Goal: Task Accomplishment & Management: Use online tool/utility

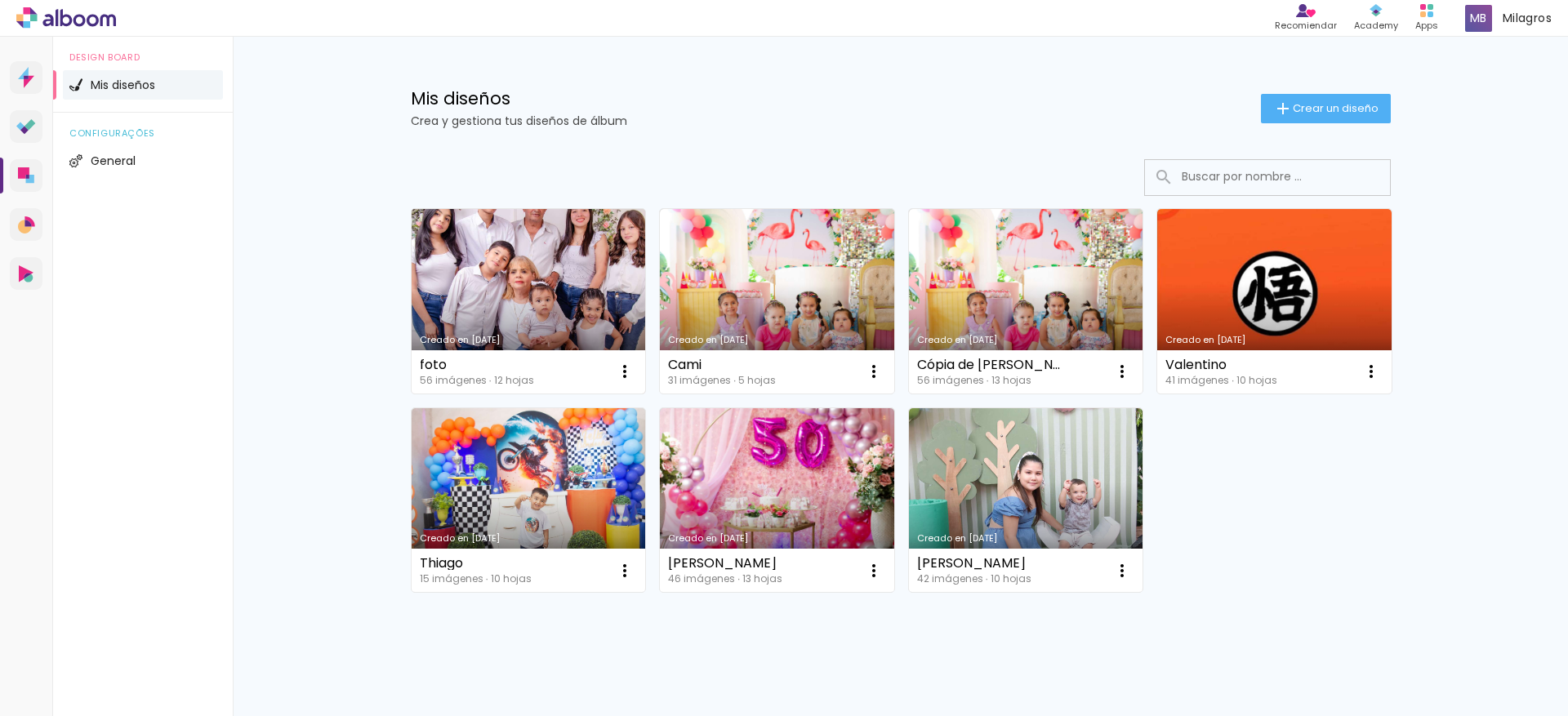
click at [508, 245] on link "Creado en [DATE]" at bounding box center [529, 300] width 234 height 184
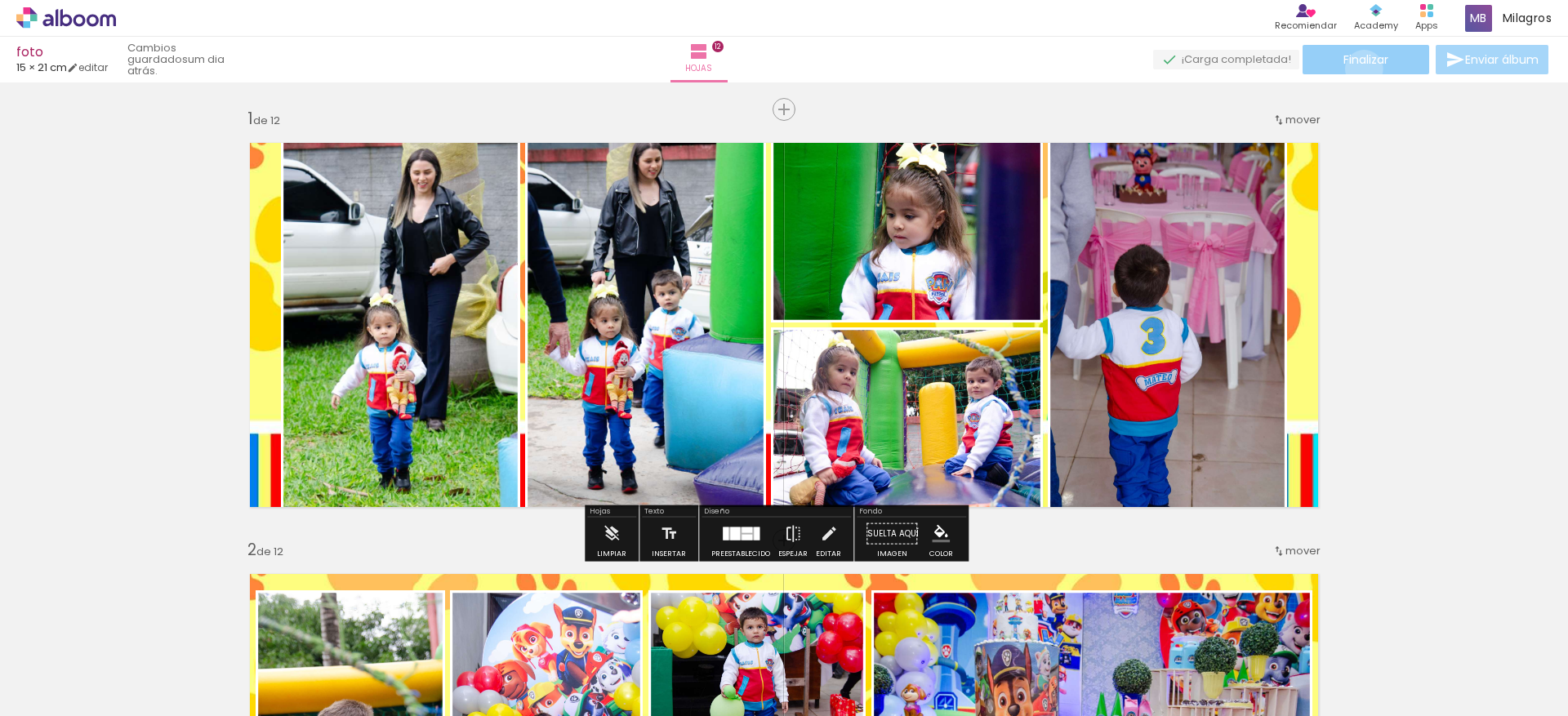
click at [1359, 68] on paper-button "Finalizar" at bounding box center [1365, 59] width 126 height 29
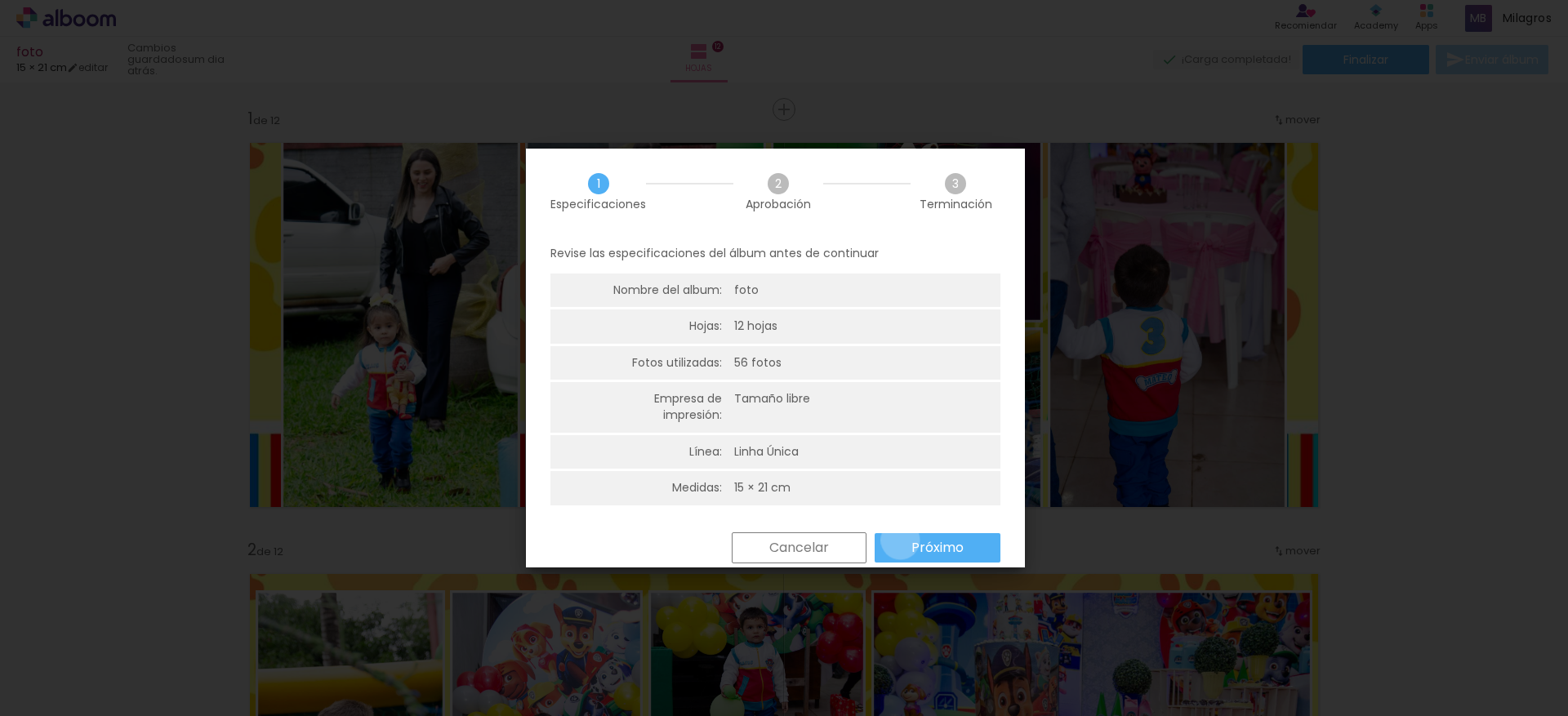
click at [0, 0] on paper-button "Próximo" at bounding box center [0, 0] width 0 height 0
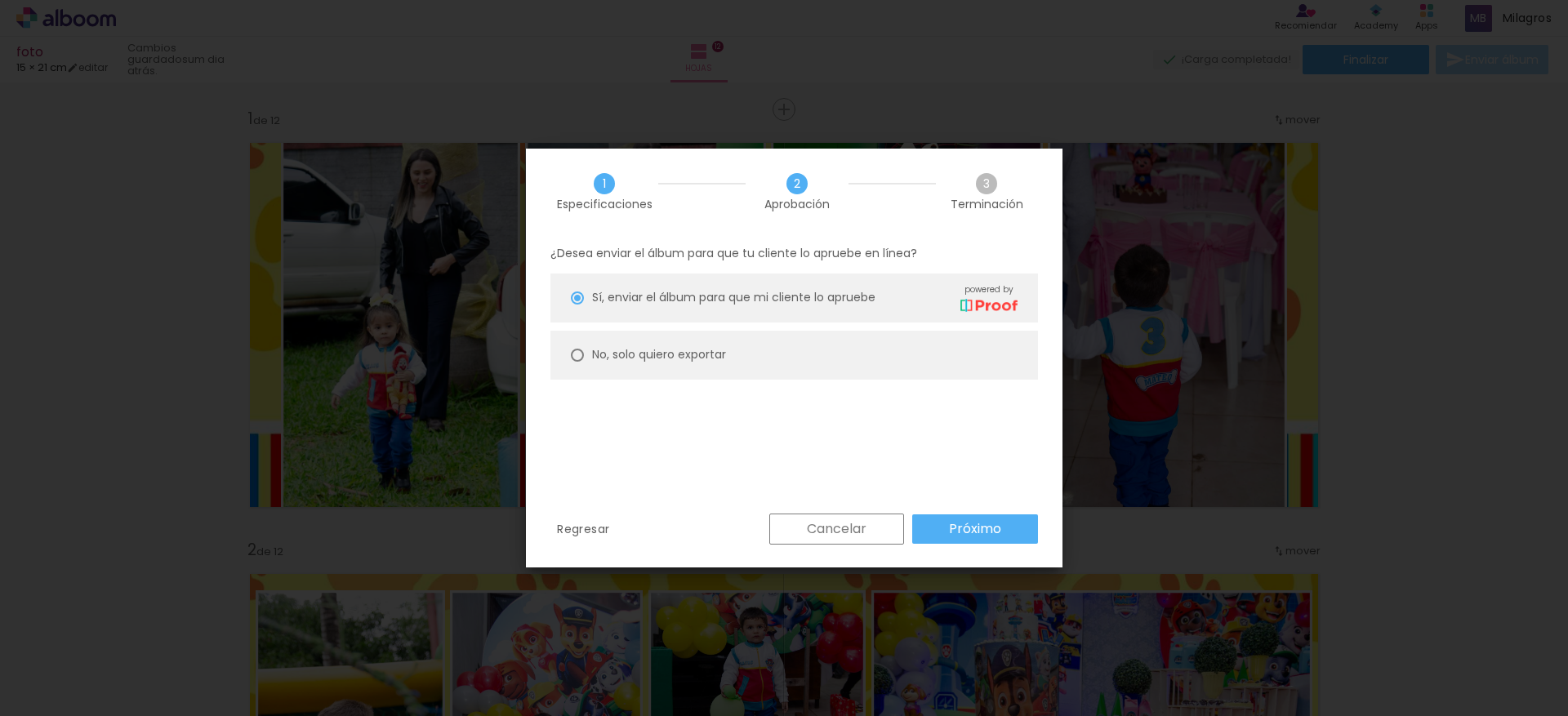
click at [0, 0] on paper-radio-button "No, solo quiero exportar" at bounding box center [0, 0] width 0 height 0
type paper-radio-button "on"
type input "Alta, 300 DPI"
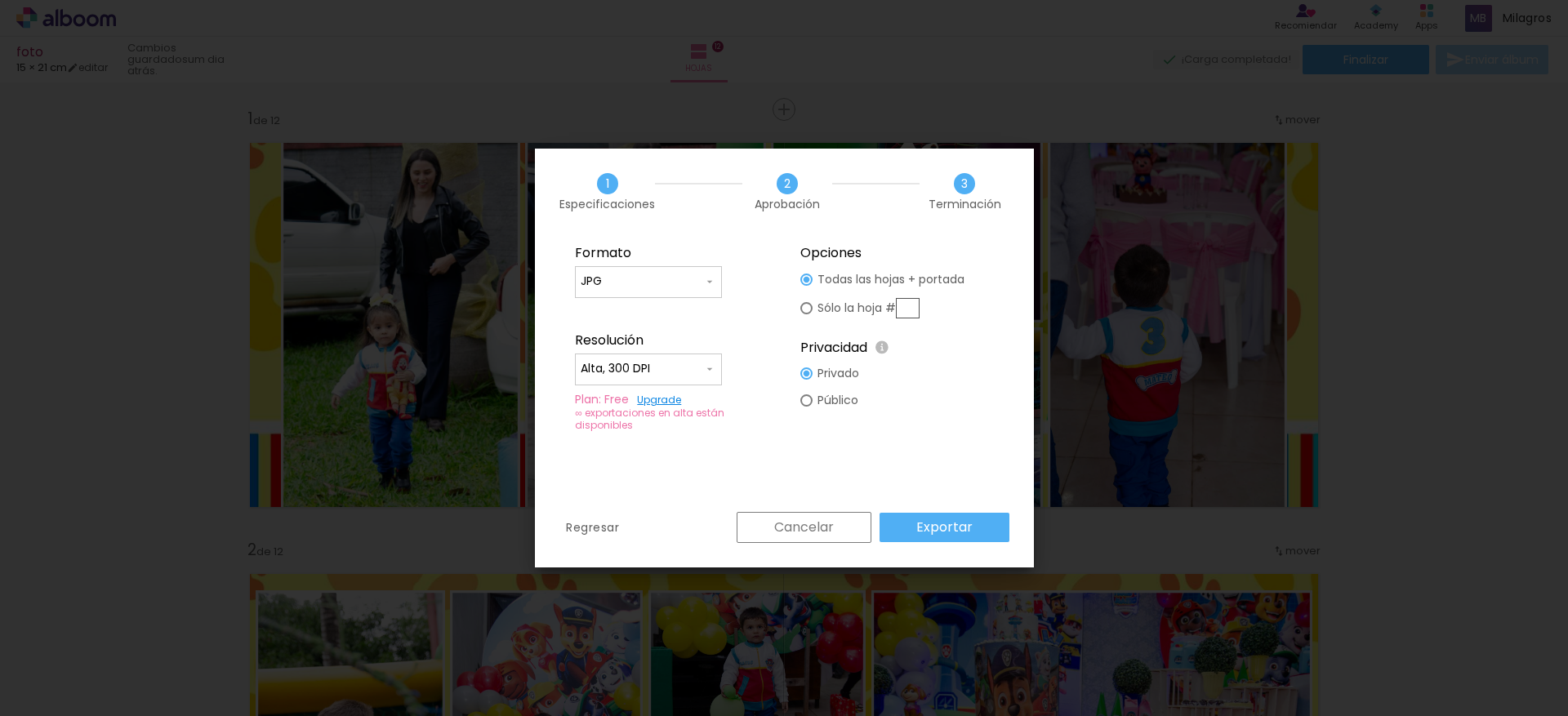
click at [0, 0] on paper-button "Exportar" at bounding box center [0, 0] width 0 height 0
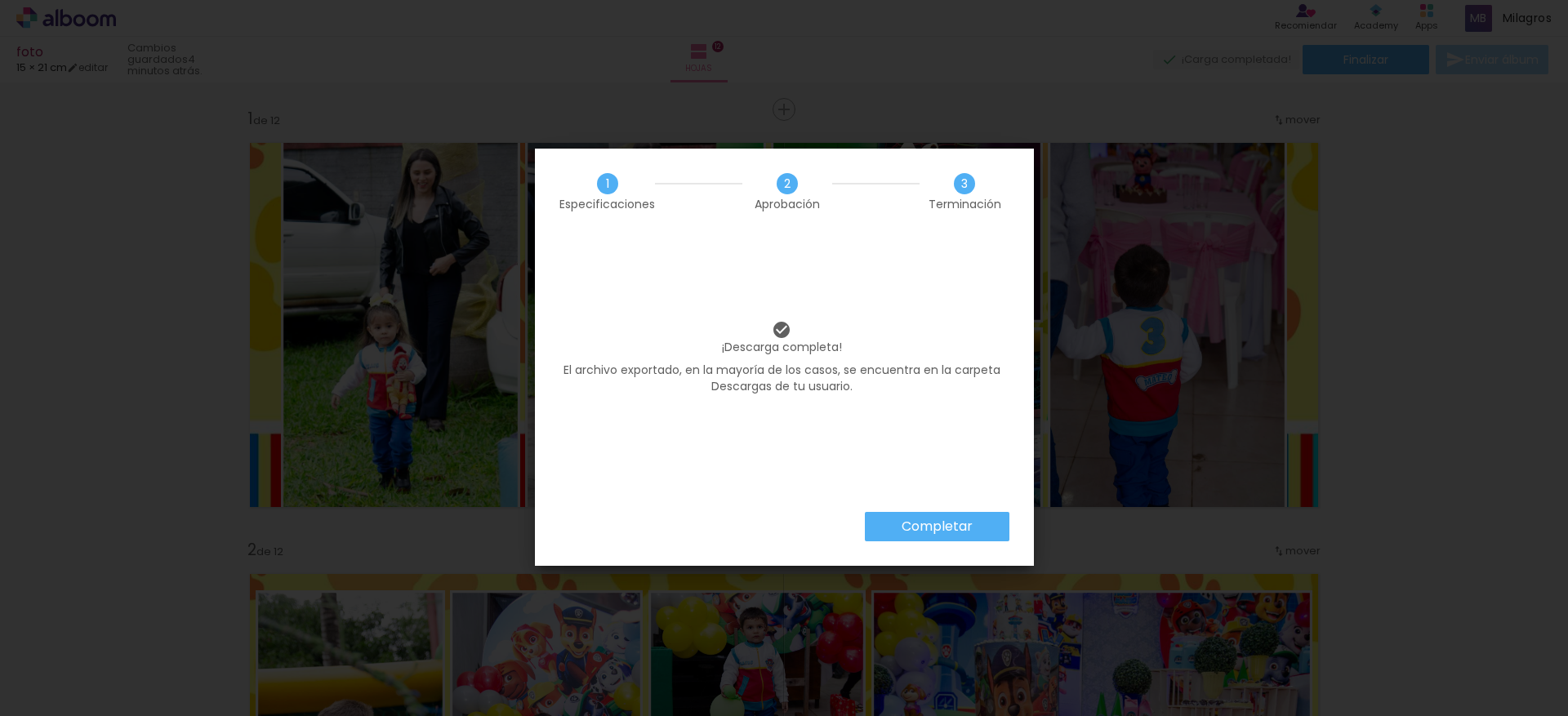
click at [0, 0] on slot "Completar" at bounding box center [0, 0] width 0 height 0
